Goal: Task Accomplishment & Management: Manage account settings

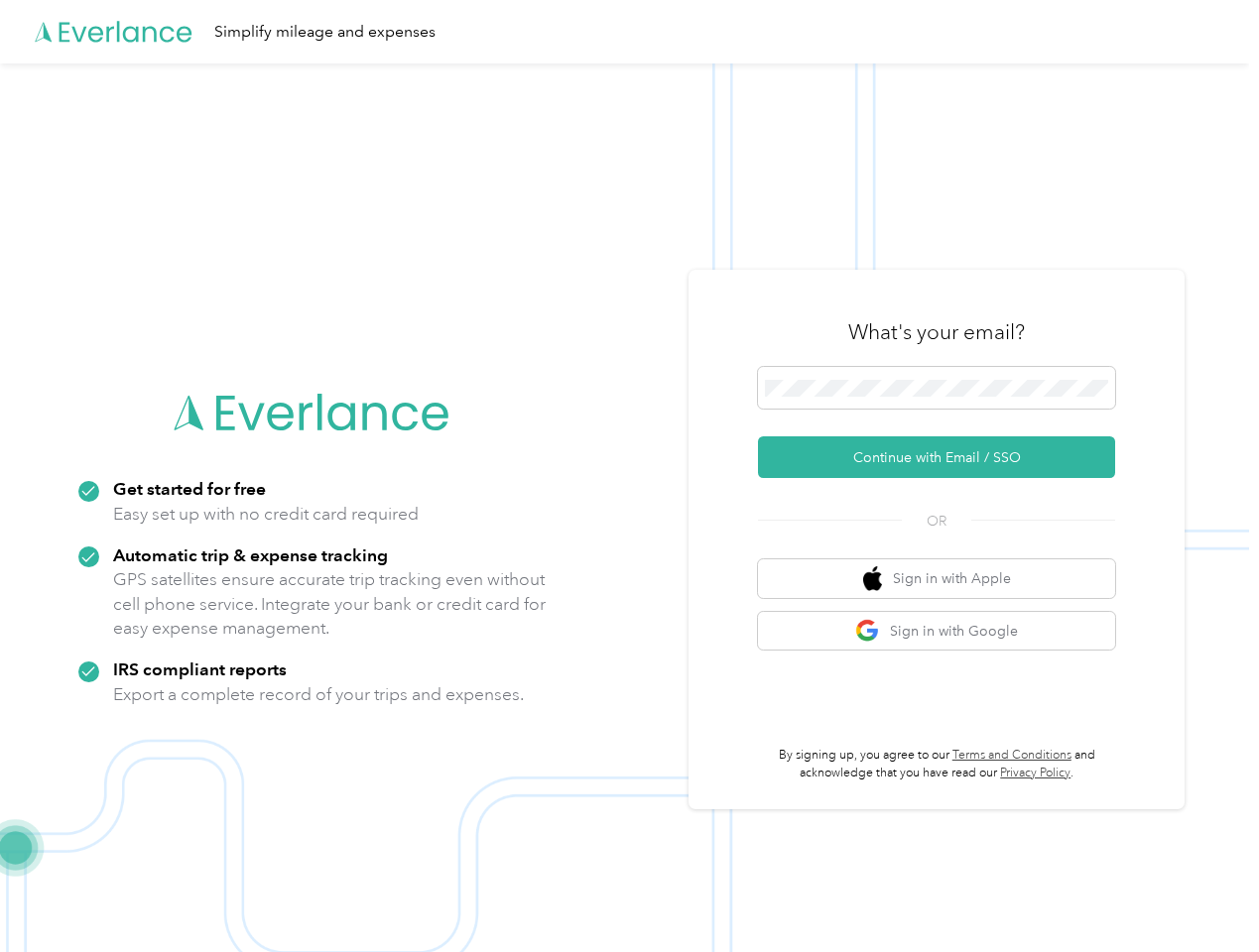
click at [629, 476] on img at bounding box center [624, 540] width 1249 height 952
click at [629, 32] on div "Simplify mileage and expenses" at bounding box center [624, 32] width 1249 height 64
click at [944, 457] on button "Continue with Email / SSO" at bounding box center [936, 457] width 357 height 42
click at [944, 578] on button "Sign in with Apple" at bounding box center [936, 578] width 357 height 39
click at [944, 631] on button "Sign in with Google" at bounding box center [936, 631] width 357 height 39
